Goal: Transaction & Acquisition: Purchase product/service

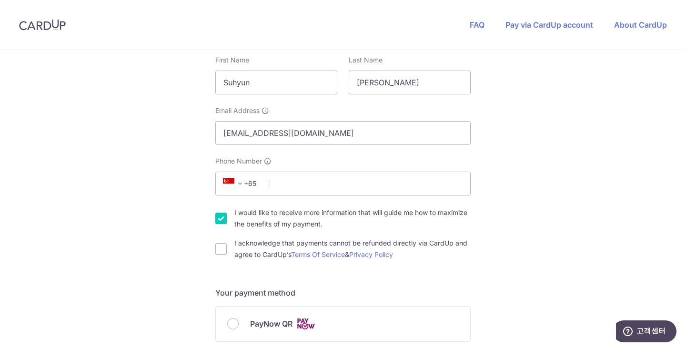
scroll to position [177, 0]
click at [389, 179] on input "Phone Number" at bounding box center [342, 183] width 255 height 24
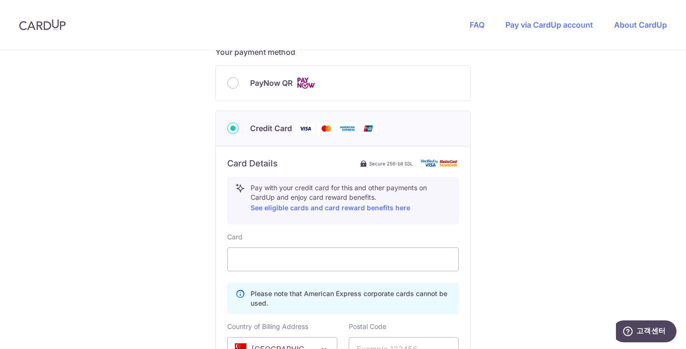
scroll to position [475, 0]
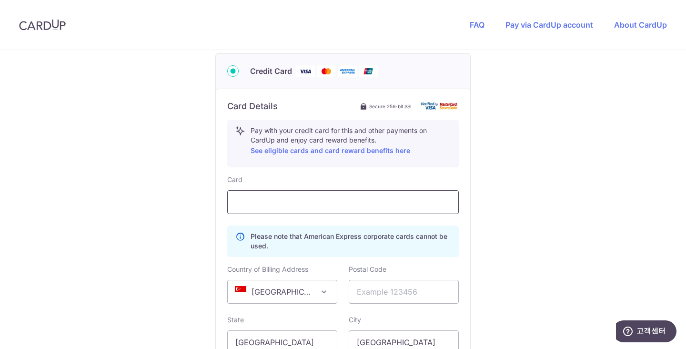
type input "86717592"
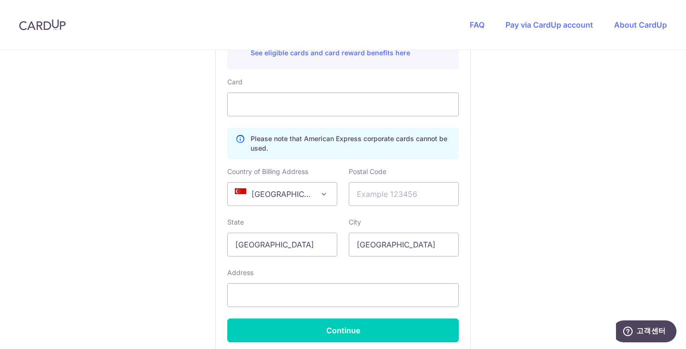
scroll to position [568, 0]
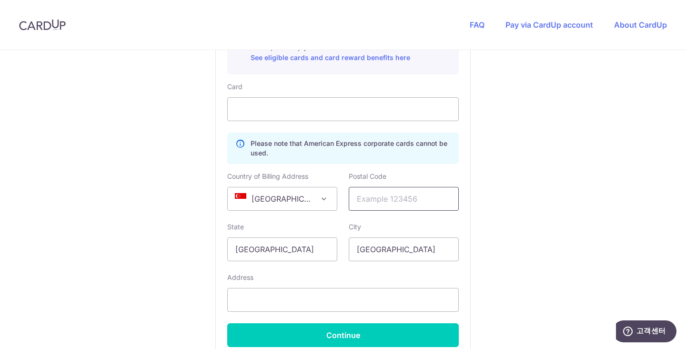
click at [387, 201] on input "text" at bounding box center [404, 199] width 110 height 24
paste input "207228"
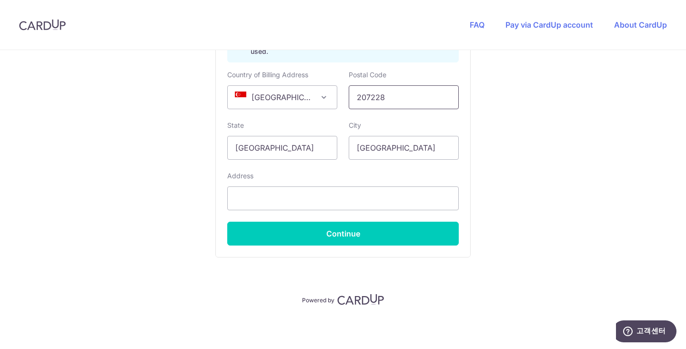
type input "207228"
click at [263, 197] on input "text" at bounding box center [343, 198] width 232 height 24
paste input "4 Kitchener Link"
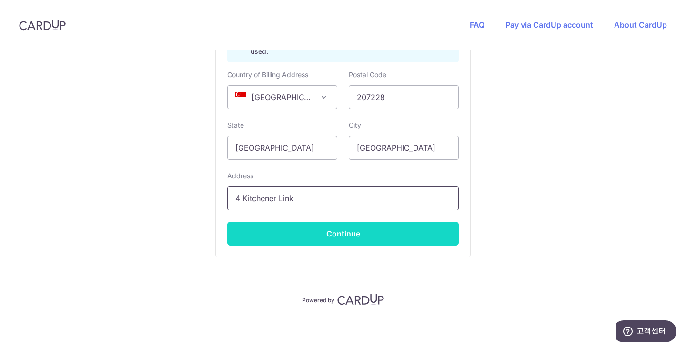
type input "4 Kitchener Link"
click at [280, 229] on button "Continue" at bounding box center [343, 234] width 232 height 24
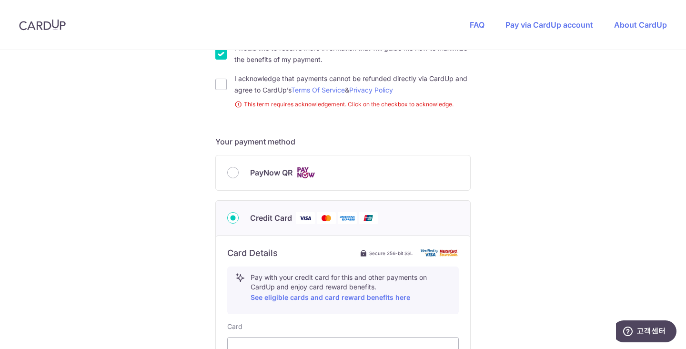
scroll to position [338, 0]
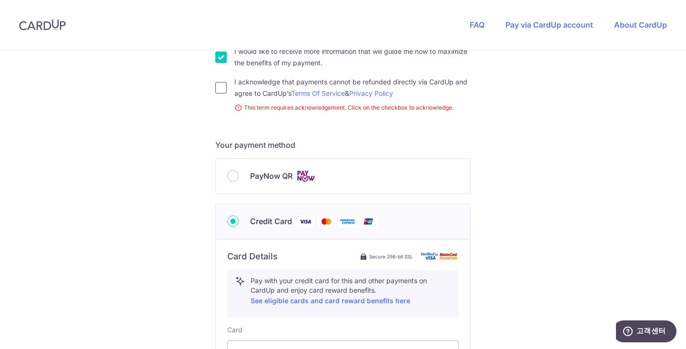
click at [223, 84] on input "I acknowledge that payments cannot be refunded directly via CardUp and agree to…" at bounding box center [220, 87] width 11 height 11
checkbox input "true"
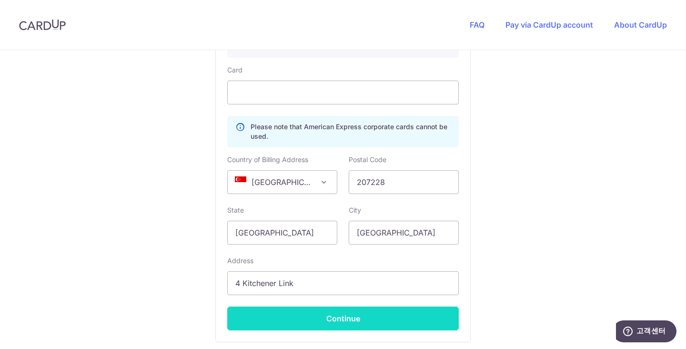
scroll to position [665, 0]
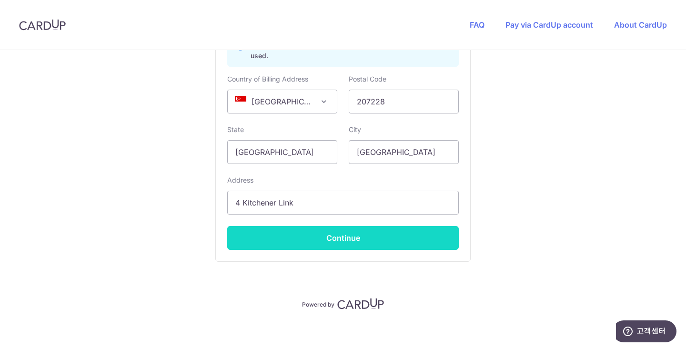
click at [277, 235] on button "Continue" at bounding box center [343, 238] width 232 height 24
type input "**** 1742"
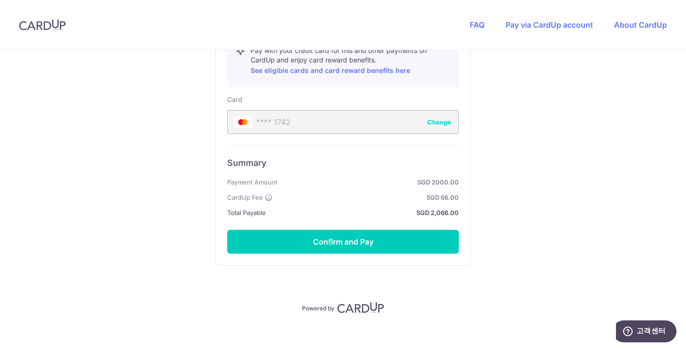
scroll to position [563, 0]
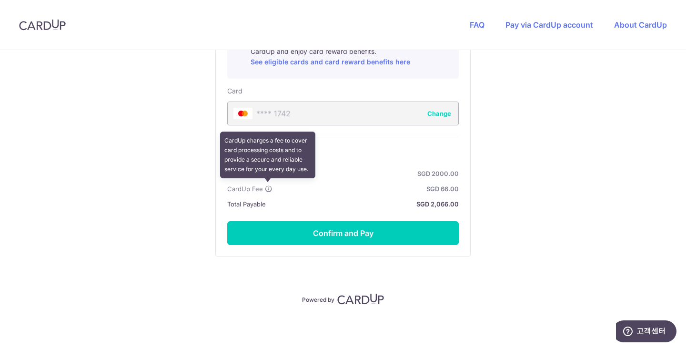
click at [267, 188] on icon at bounding box center [269, 189] width 8 height 8
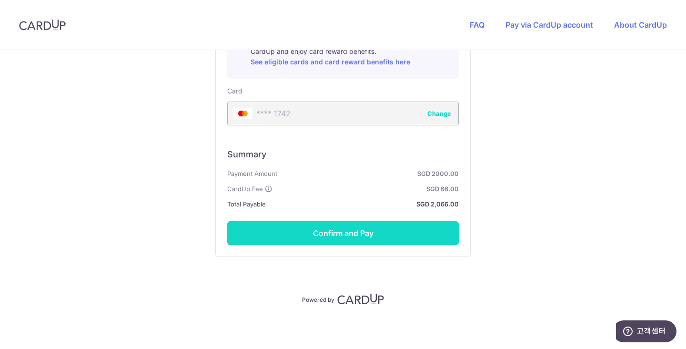
click at [312, 234] on button "Confirm and Pay" at bounding box center [343, 233] width 232 height 24
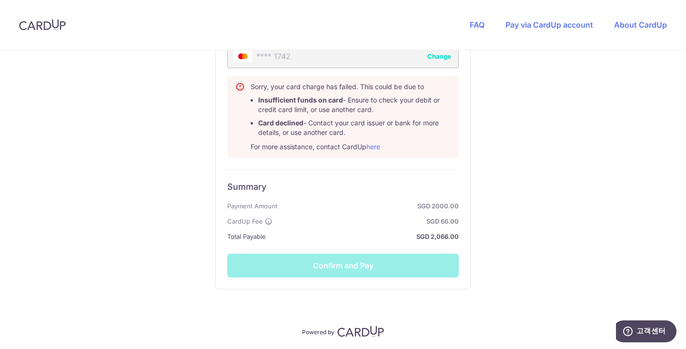
scroll to position [653, 0]
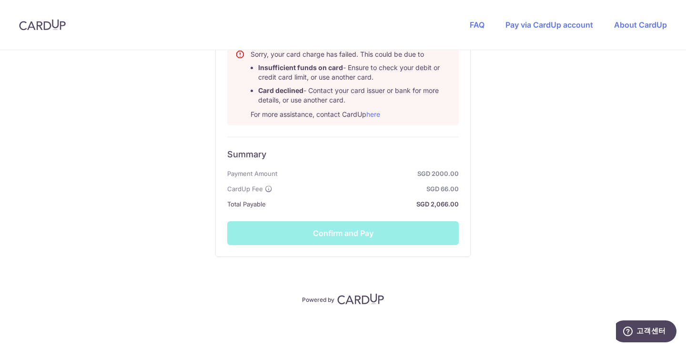
click at [352, 238] on div "Summary Payment Amount SGD 2000.00 CardUp Fee SGD 66.00 Total Payable SGD 2,066…" at bounding box center [343, 191] width 232 height 108
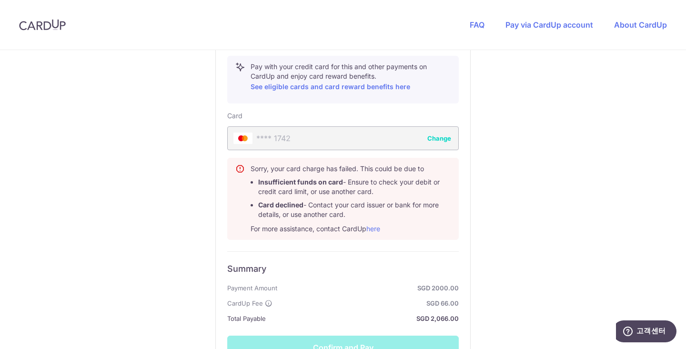
scroll to position [521, 0]
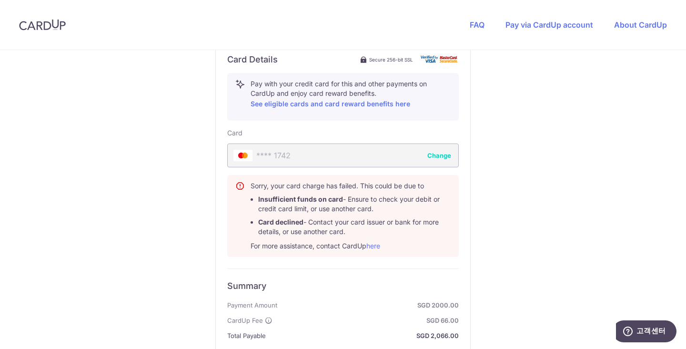
click at [386, 159] on div "**** 1742 Change" at bounding box center [343, 155] width 232 height 24
click at [391, 158] on div "**** 1742 Change" at bounding box center [343, 155] width 232 height 24
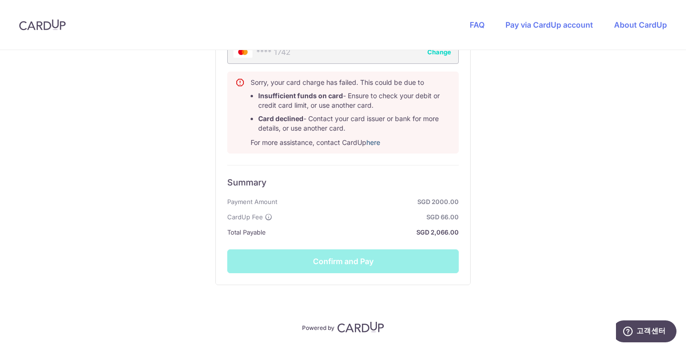
scroll to position [653, 0]
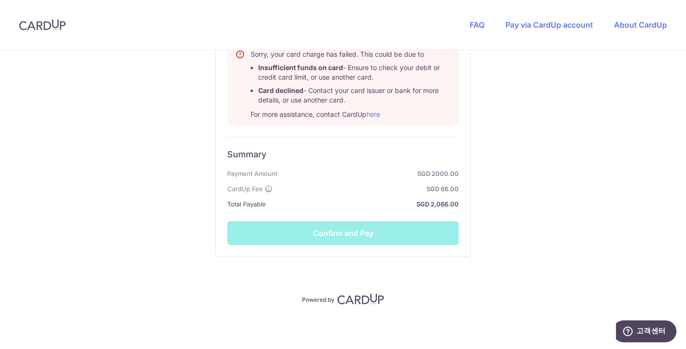
click at [373, 235] on div "Summary Payment Amount SGD 2000.00 CardUp Fee SGD 66.00 Total Payable SGD 2,066…" at bounding box center [343, 191] width 232 height 108
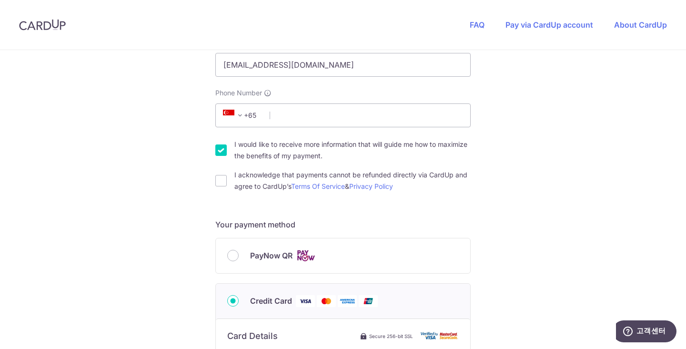
scroll to position [236, 0]
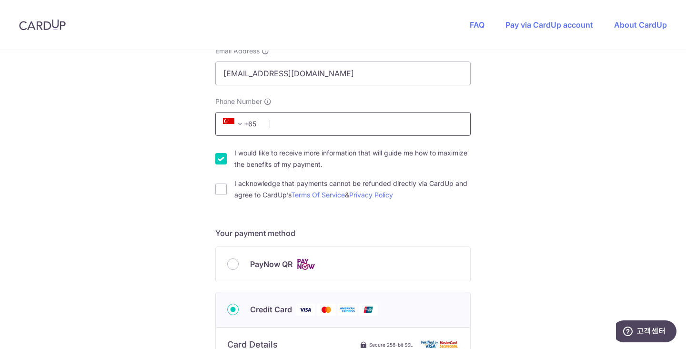
click at [392, 125] on input "Phone Number" at bounding box center [342, 124] width 255 height 24
type input "86717592"
click at [221, 189] on input "I acknowledge that payments cannot be refunded directly via CardUp and agree to…" at bounding box center [220, 188] width 11 height 11
checkbox input "true"
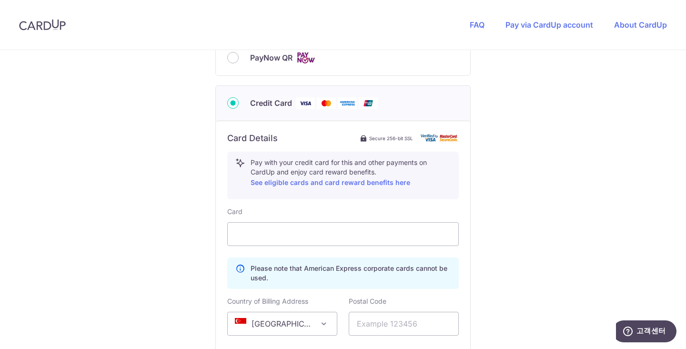
scroll to position [507, 0]
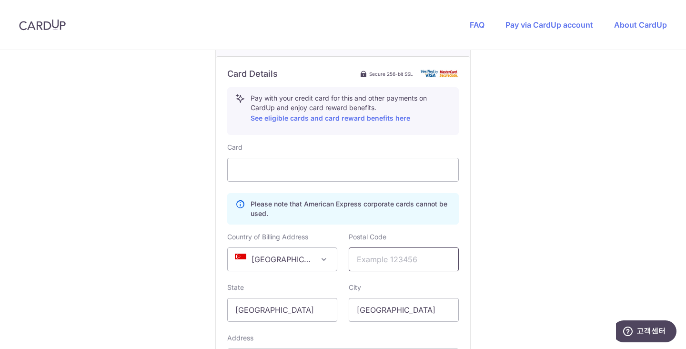
click at [365, 256] on input "text" at bounding box center [404, 259] width 110 height 24
type input "207228"
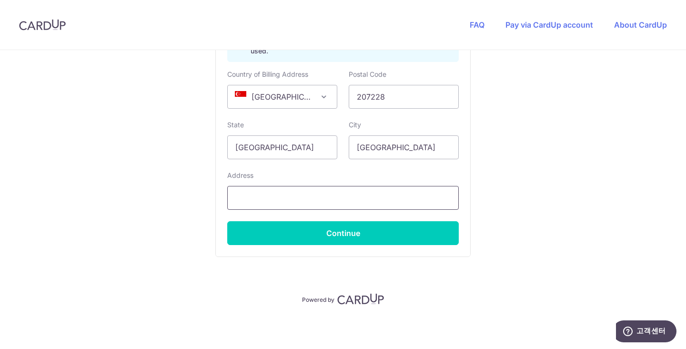
click at [370, 202] on input "text" at bounding box center [343, 198] width 232 height 24
type input "4 Kitchener Link"
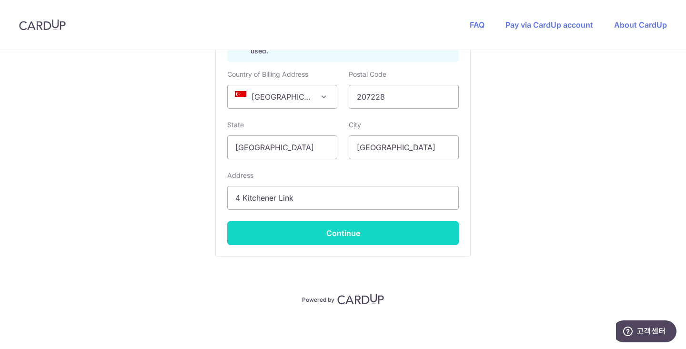
click at [312, 232] on button "Continue" at bounding box center [343, 233] width 232 height 24
type input "**** 1742"
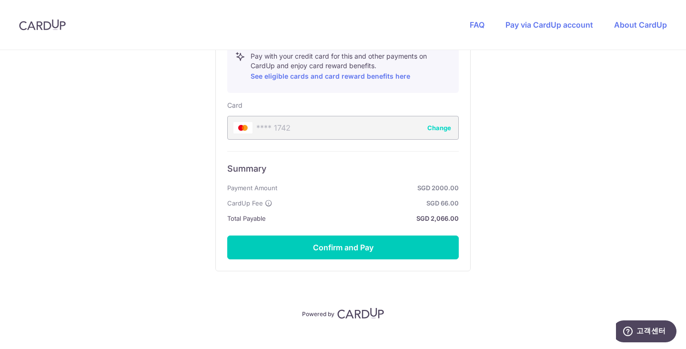
scroll to position [563, 0]
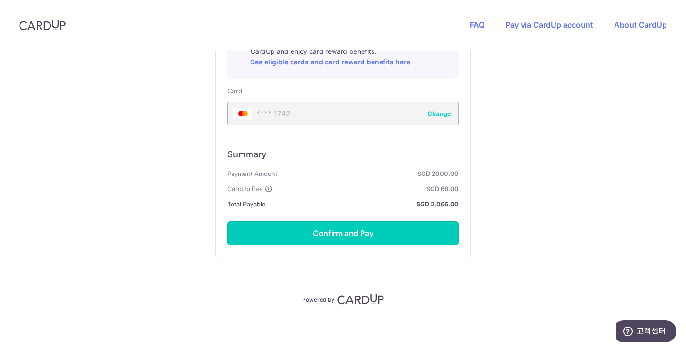
click at [312, 232] on button "Confirm and Pay" at bounding box center [343, 233] width 232 height 24
